Goal: Navigation & Orientation: Find specific page/section

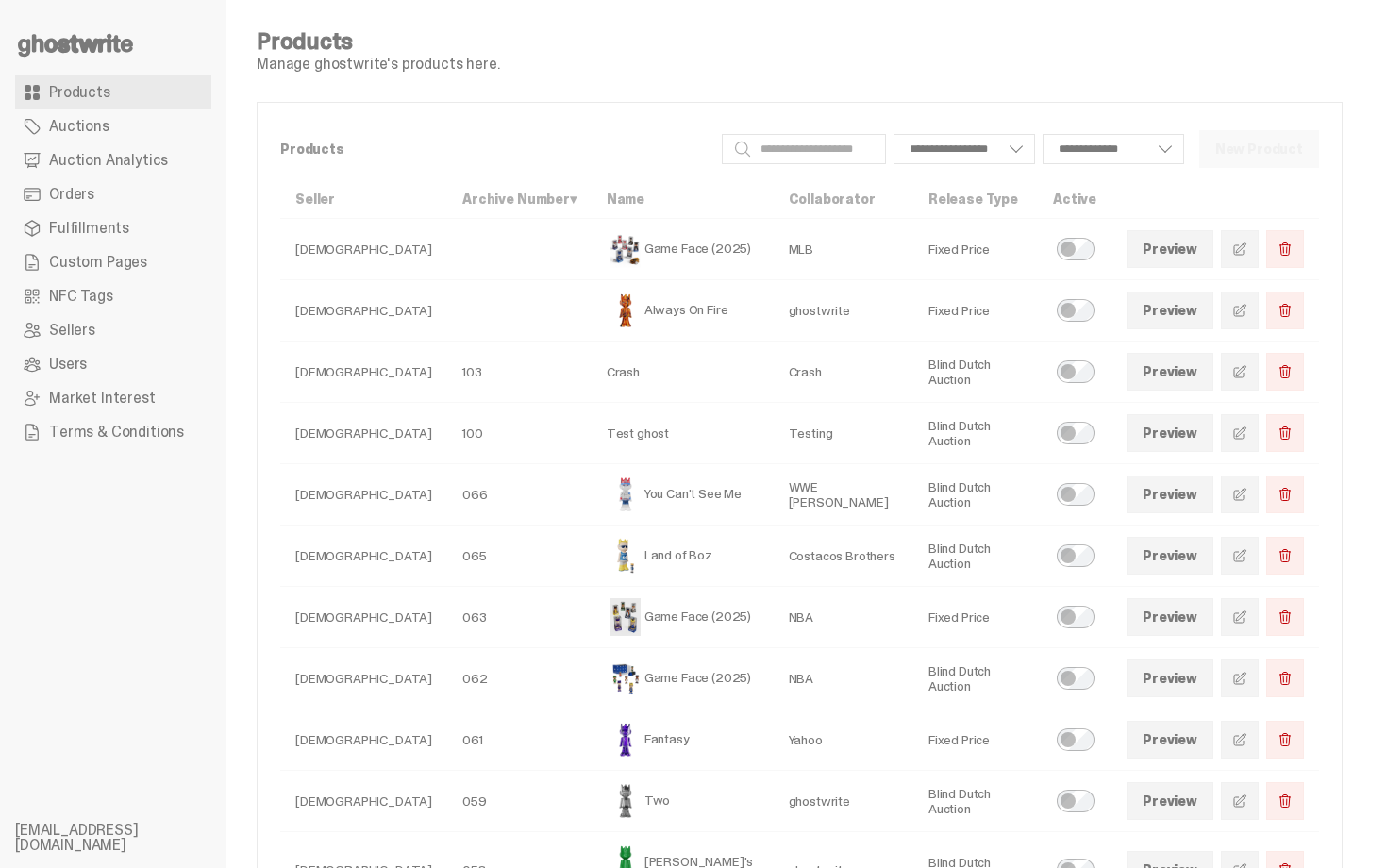
click at [119, 249] on link "Custom Pages" at bounding box center [112, 262] width 196 height 34
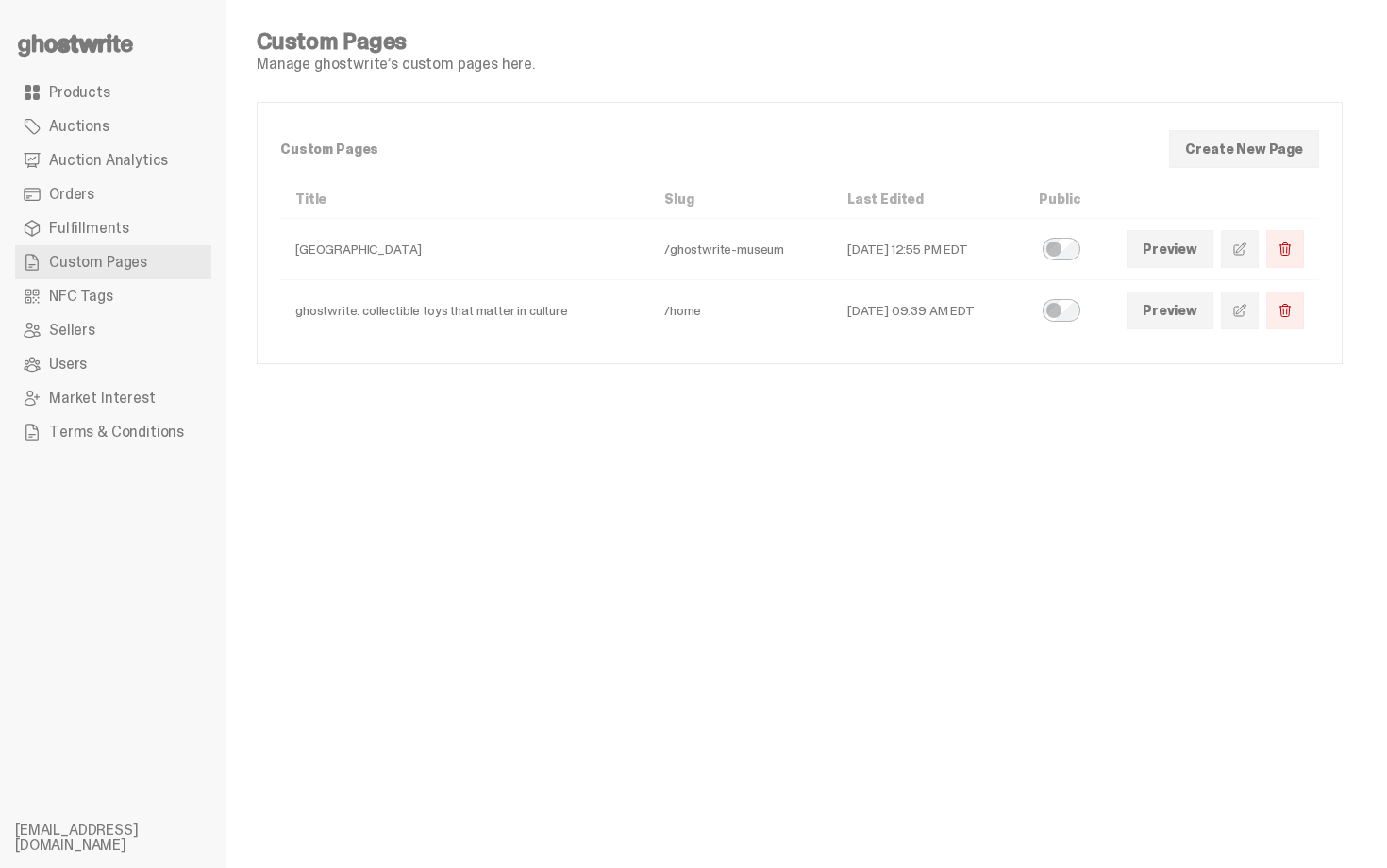
click at [113, 231] on span "Fulfillments" at bounding box center [88, 228] width 81 height 15
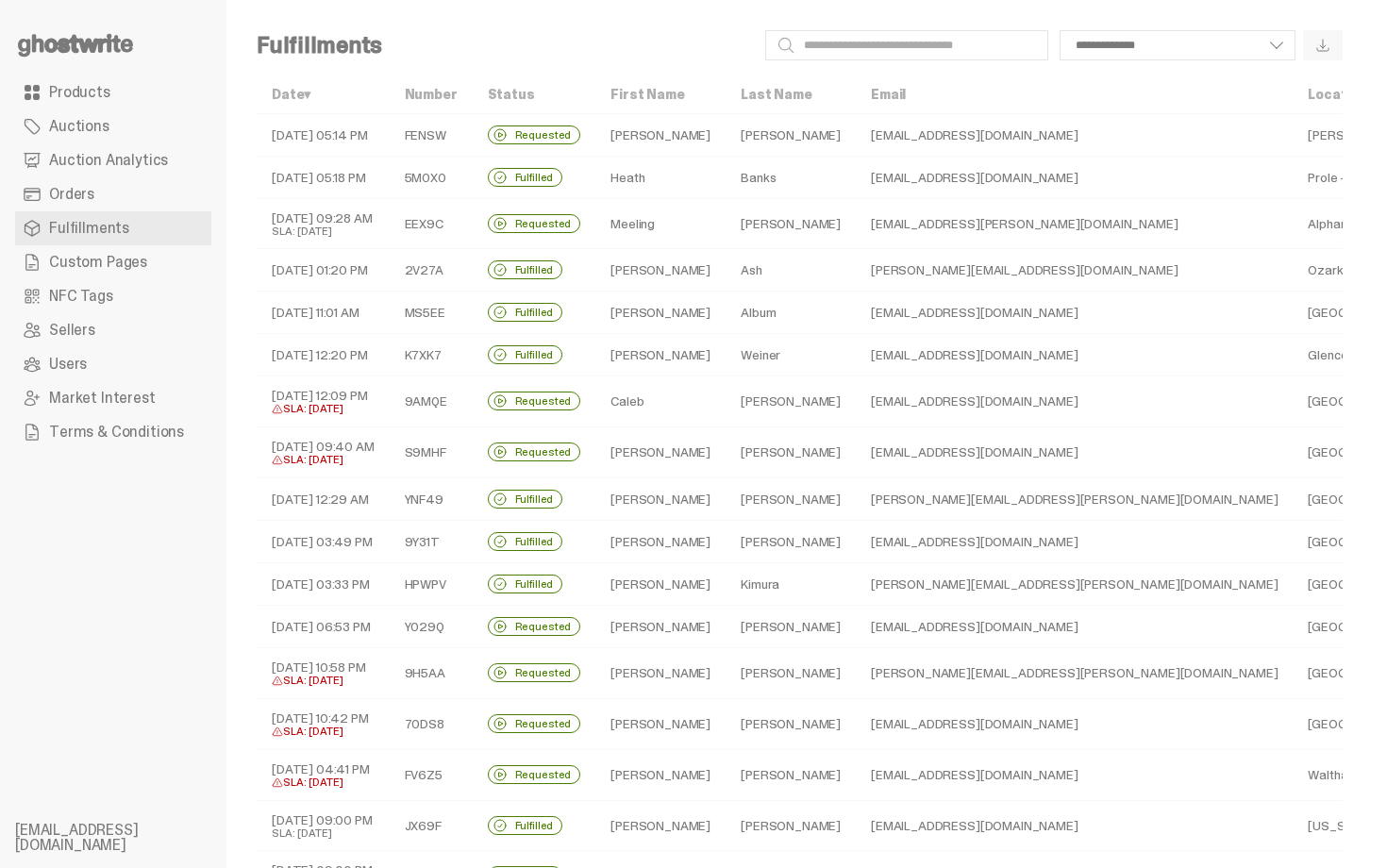
click at [695, 42] on div "**********" at bounding box center [869, 45] width 946 height 30
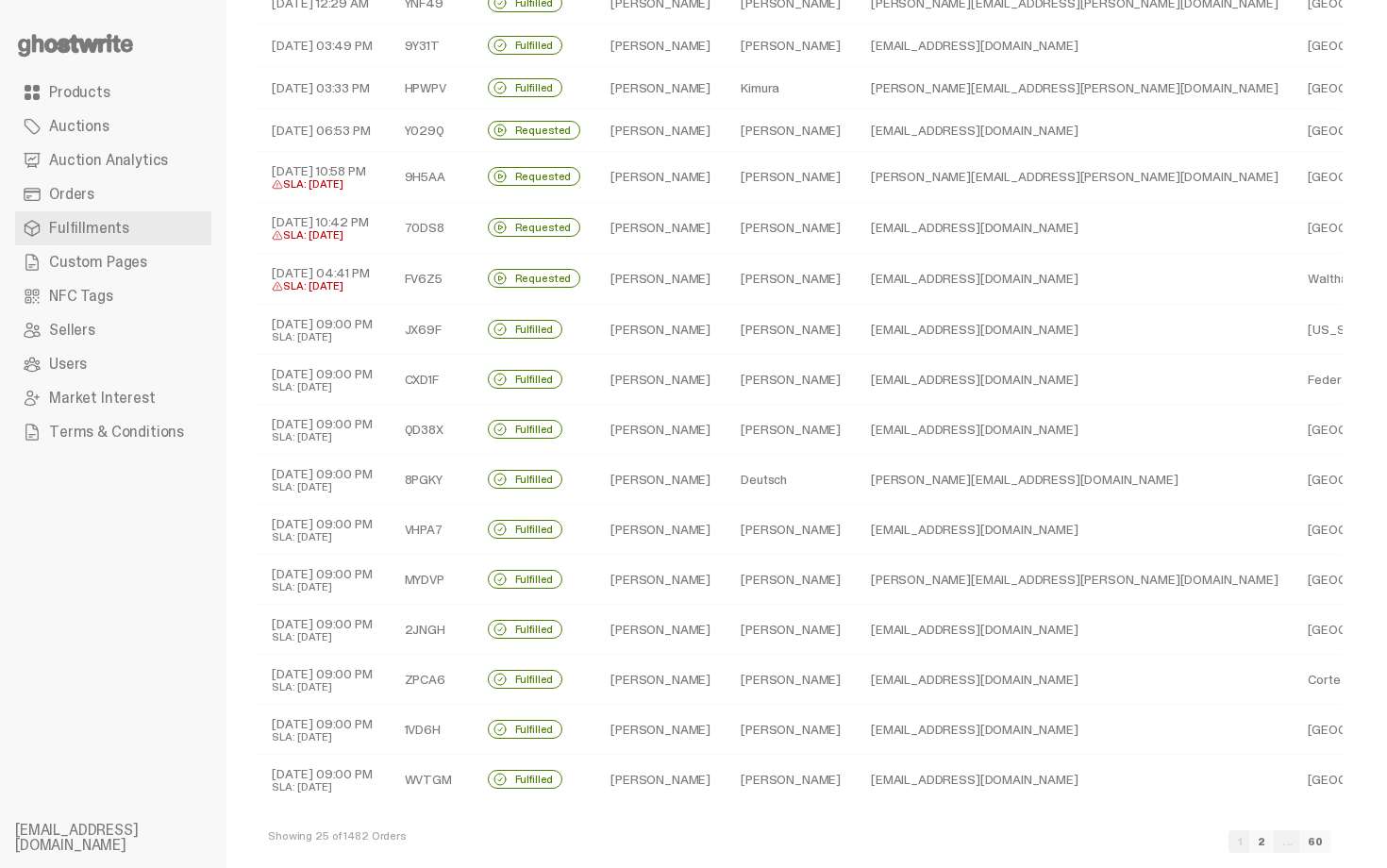
scroll to position [522, 0]
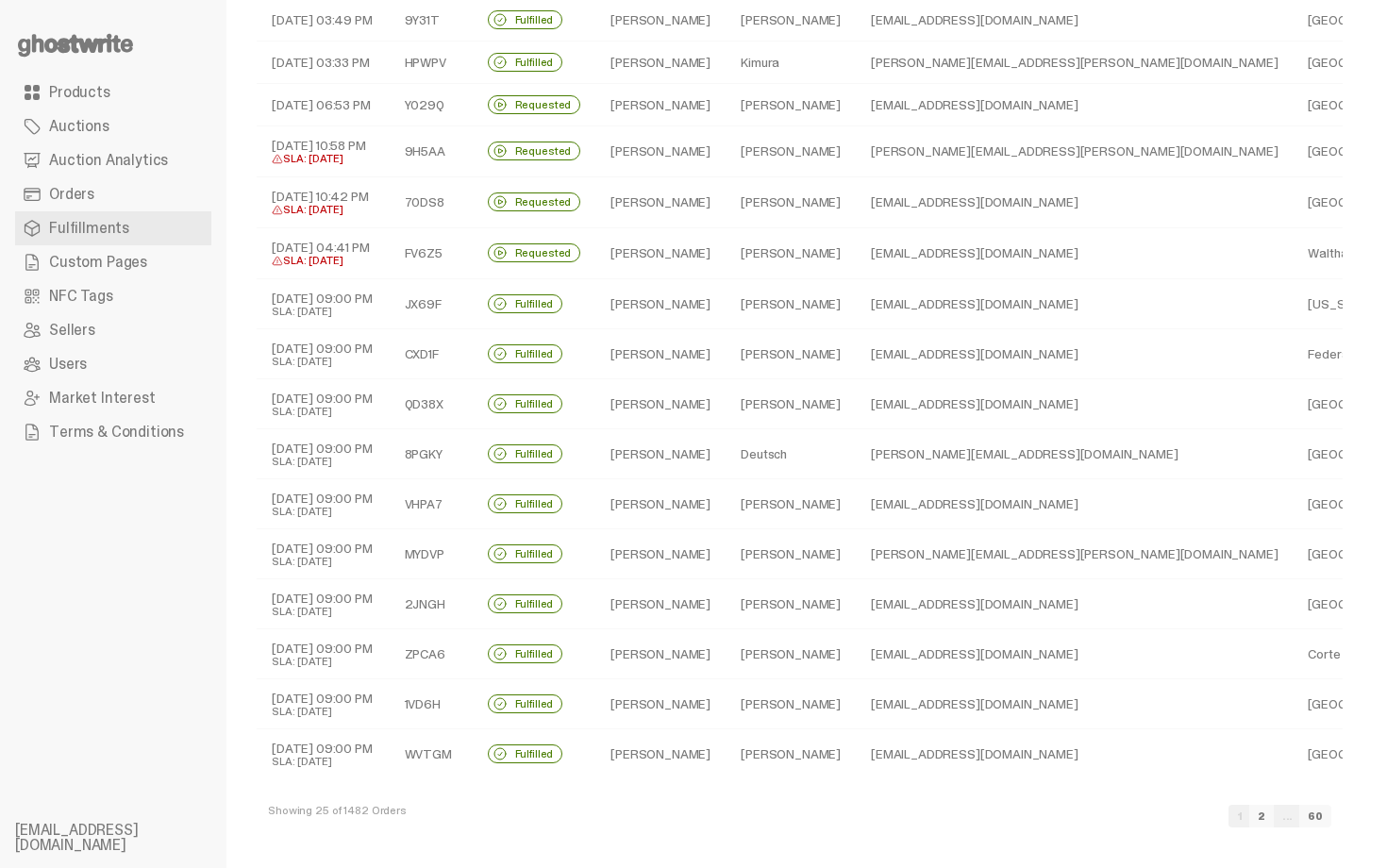
click at [1274, 809] on link "2" at bounding box center [1261, 815] width 25 height 23
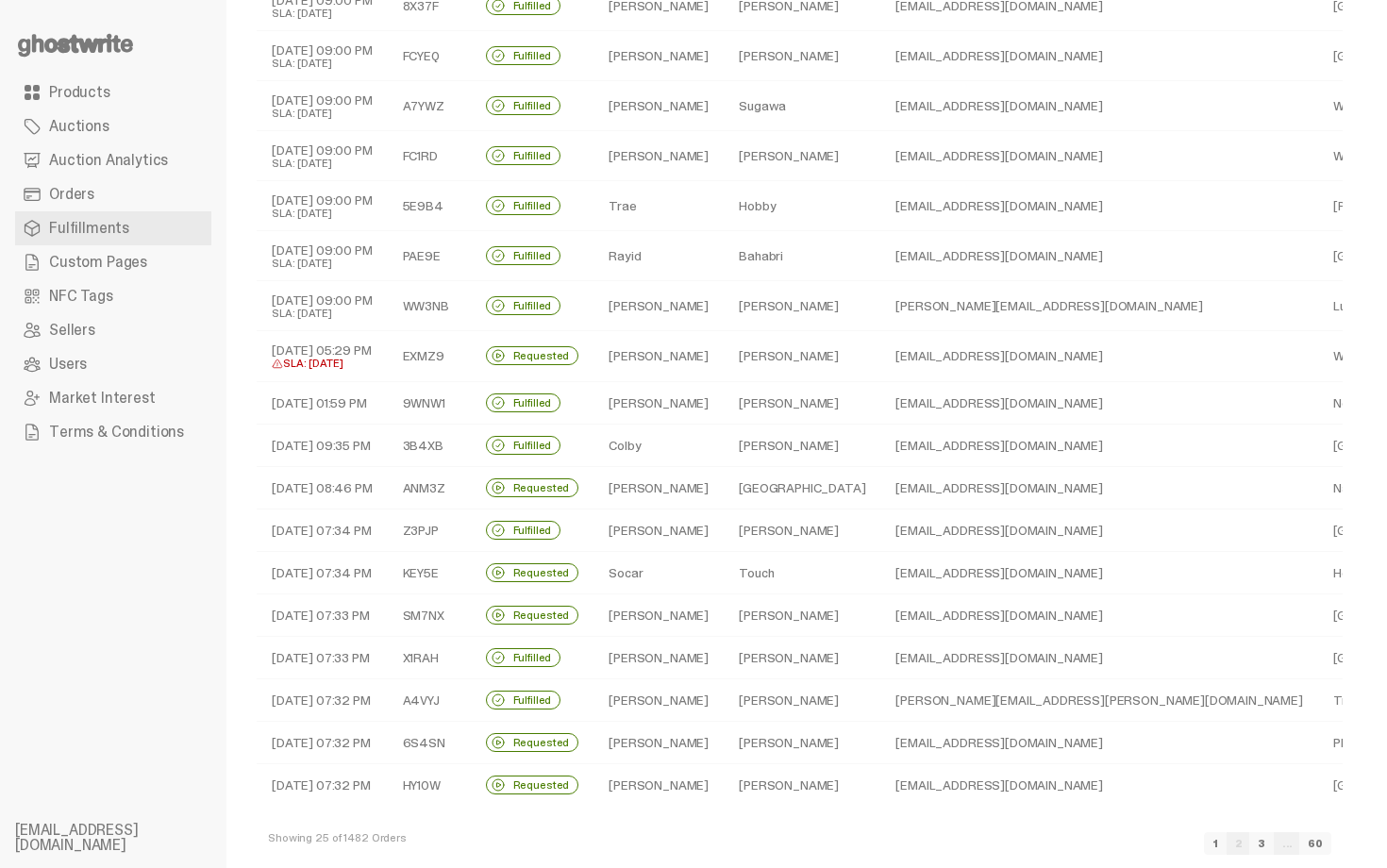
scroll to position [512, 0]
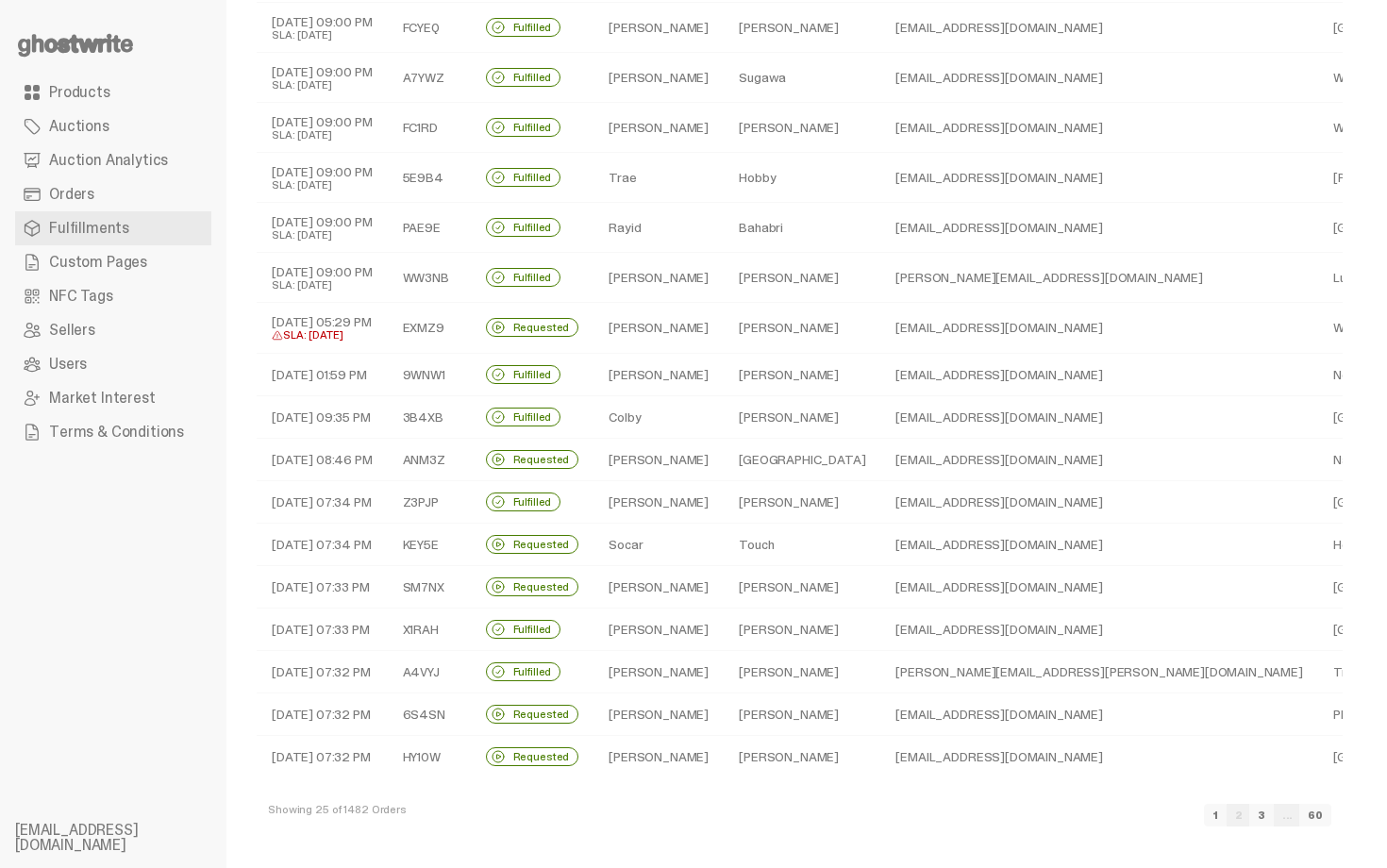
click at [1274, 809] on link "3" at bounding box center [1261, 814] width 25 height 23
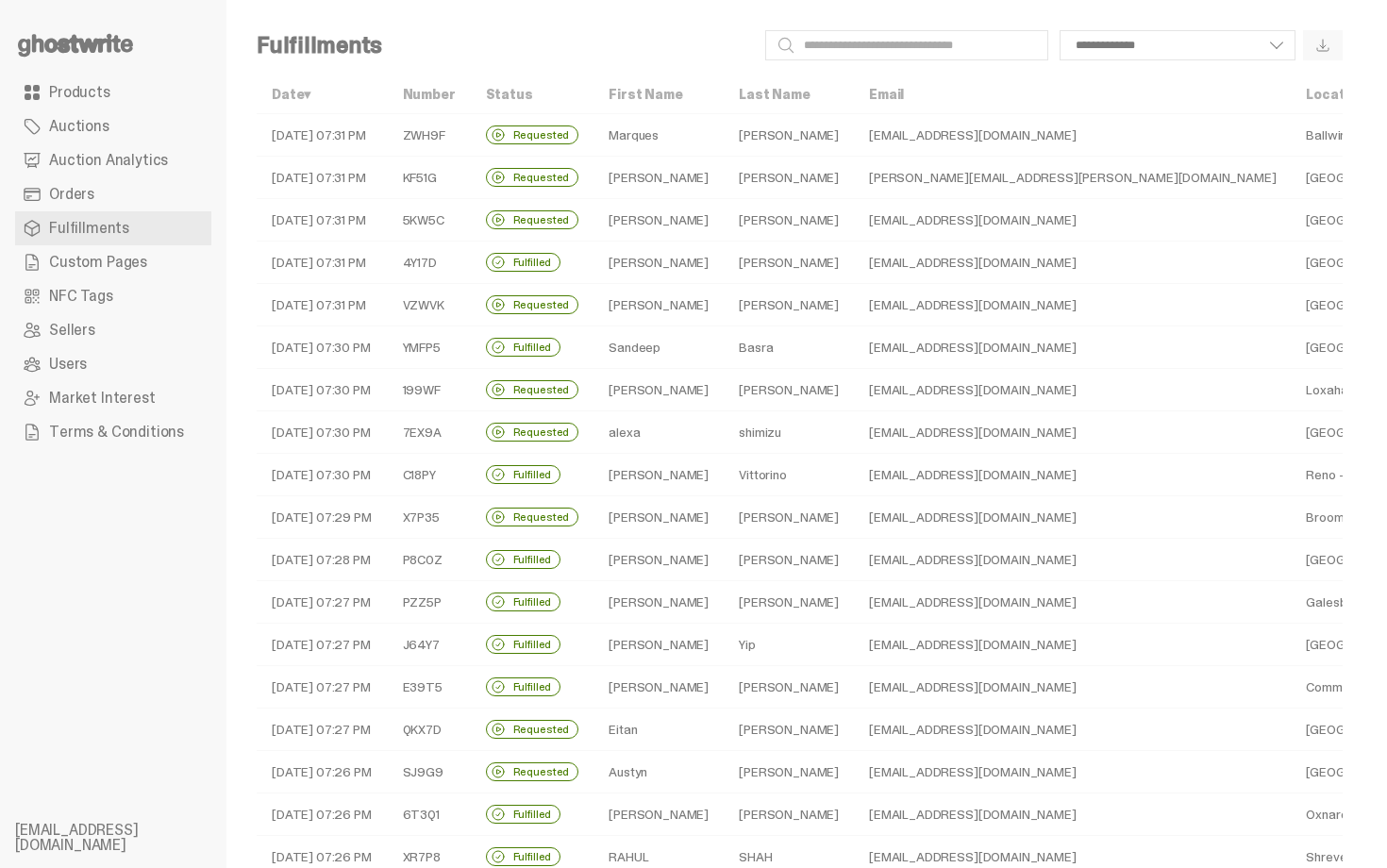
scroll to position [397, 0]
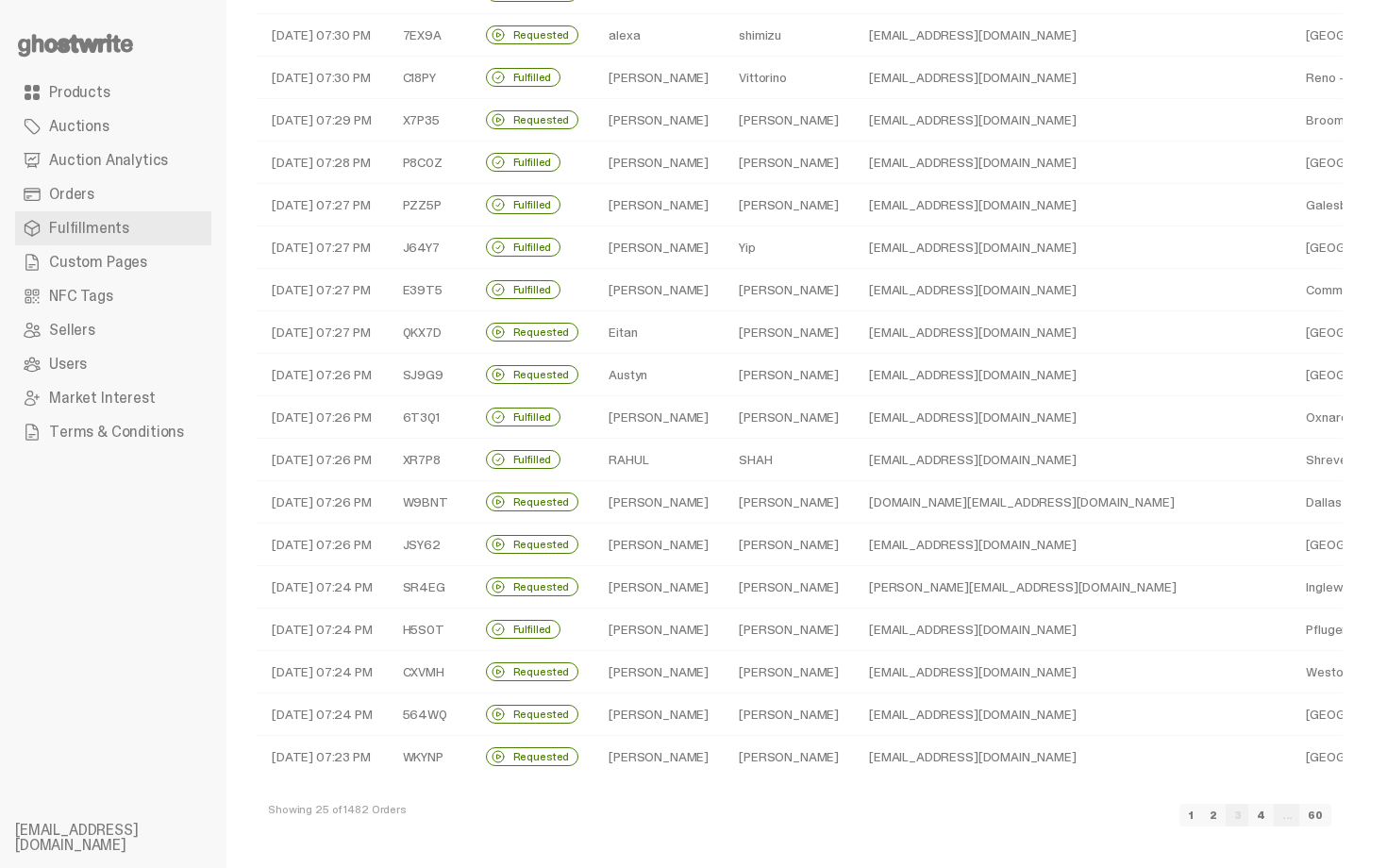
click at [1274, 809] on link "4" at bounding box center [1261, 814] width 26 height 23
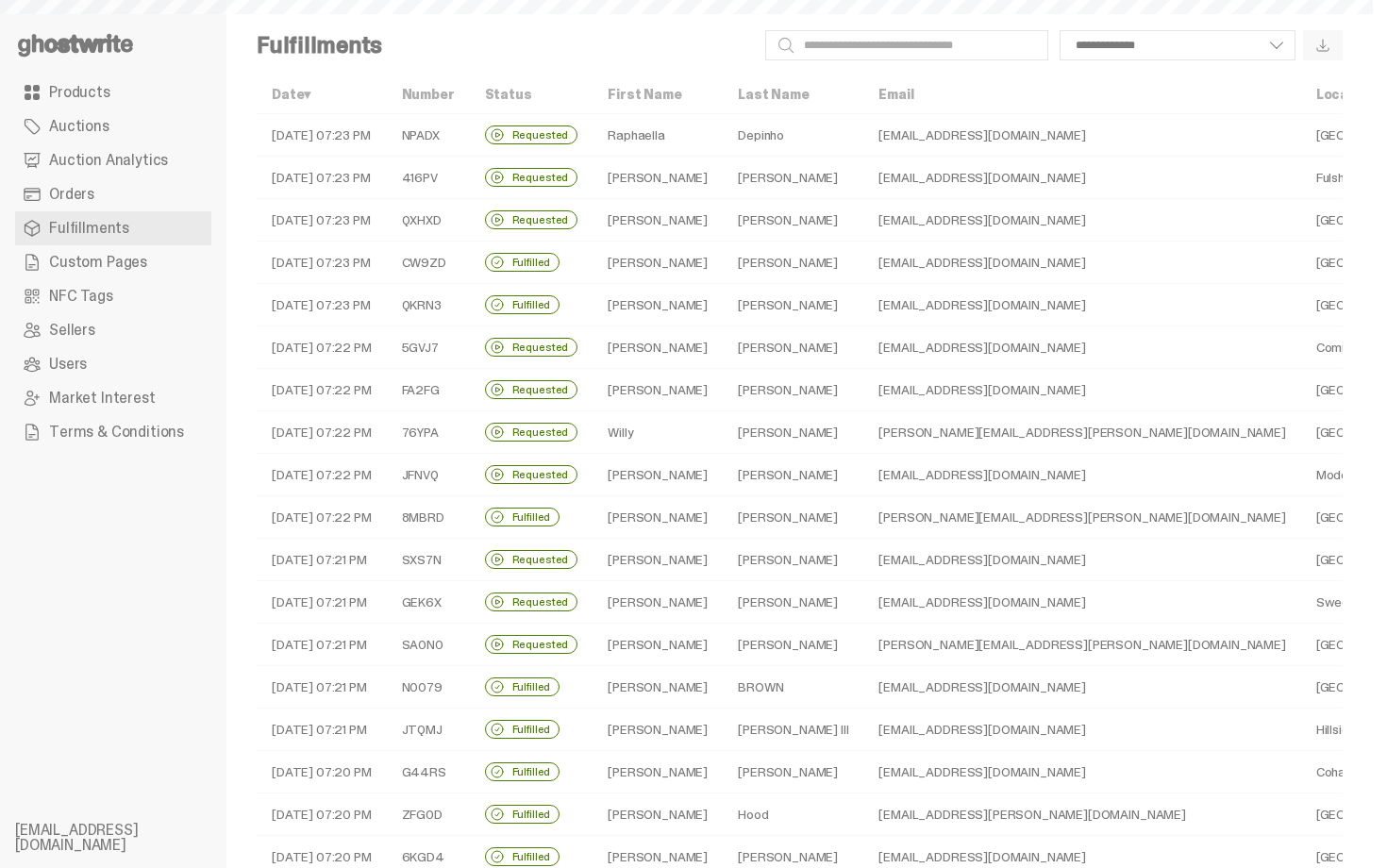
select select
click at [137, 166] on span "Auction Analytics" at bounding box center [108, 160] width 119 height 15
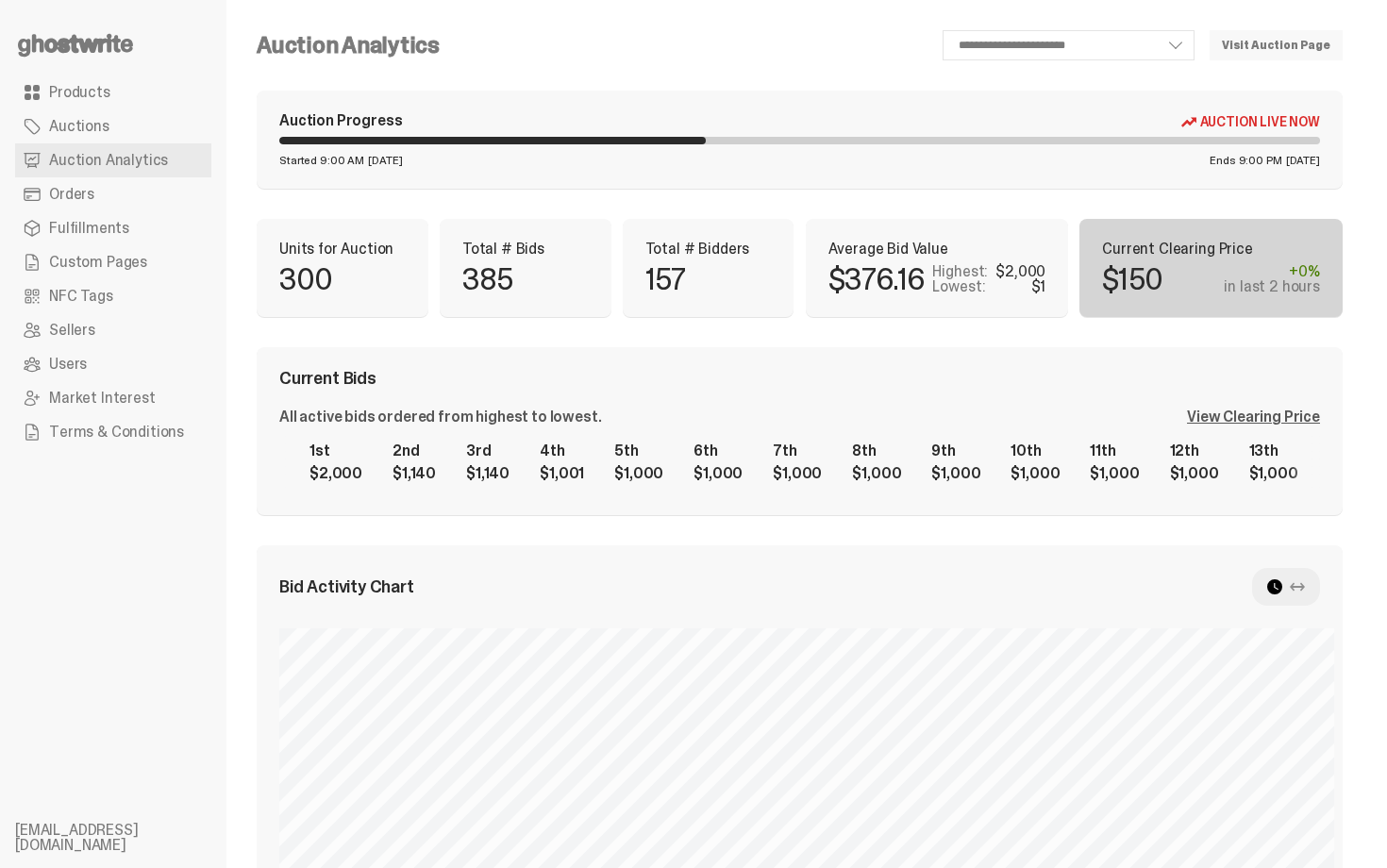
click at [1046, 187] on div "Auction Progress Auction Live Now Started 9:00 AM [DATE] Ends 9:00 PM [DATE]" at bounding box center [799, 139] width 1086 height 98
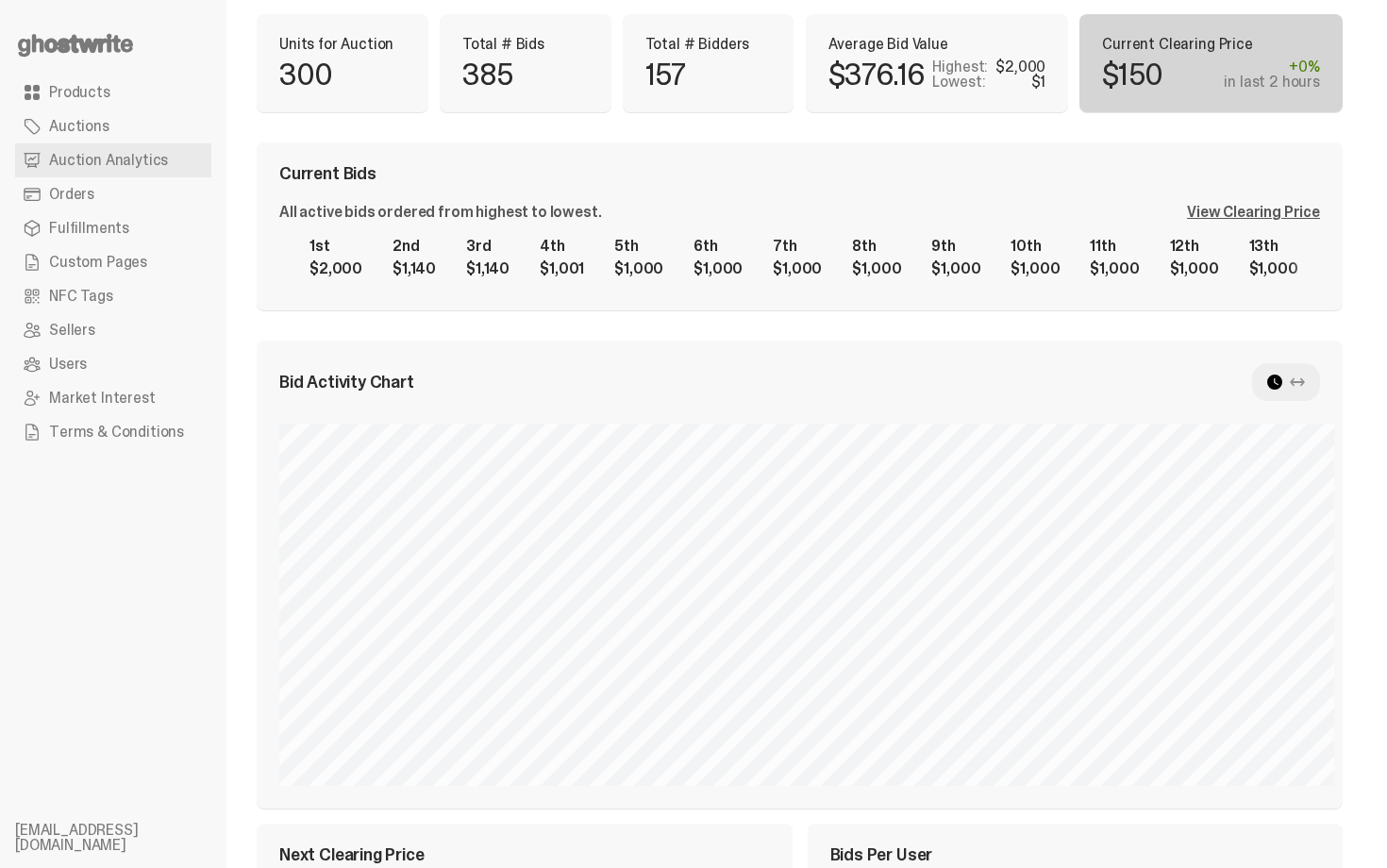
scroll to position [185, 0]
